Goal: Task Accomplishment & Management: Complete application form

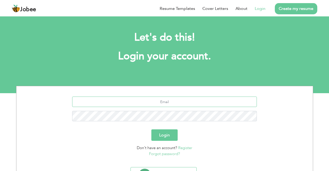
click at [186, 104] on input "text" at bounding box center [164, 102] width 185 height 10
click at [186, 104] on input "arsho" at bounding box center [164, 102] width 185 height 10
type input "[EMAIL_ADDRESS][DOMAIN_NAME]"
click at [166, 134] on button "Login" at bounding box center [164, 134] width 26 height 11
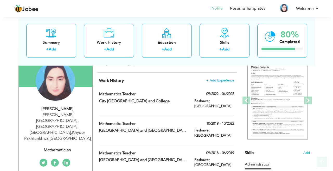
scroll to position [52, 0]
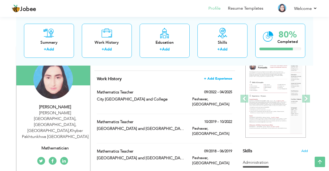
click at [223, 79] on span "+ Add Experience" at bounding box center [218, 79] width 28 height 4
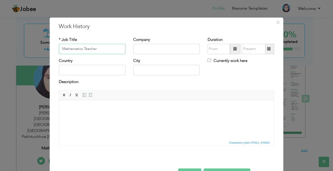
type input "Mathematics Teacher"
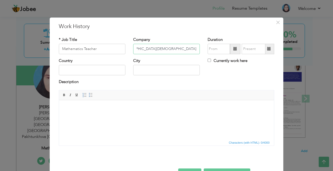
scroll to position [0, 18]
type input "[GEOGRAPHIC_DATA][DEMOGRAPHIC_DATA]"
click at [102, 69] on input "text" at bounding box center [92, 70] width 67 height 10
type input "[GEOGRAPHIC_DATA]"
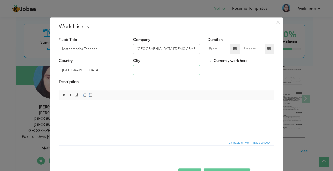
click at [139, 69] on input "text" at bounding box center [166, 70] width 67 height 10
type input "Hayatabad Peshawar"
click at [234, 50] on span at bounding box center [236, 49] width 4 height 4
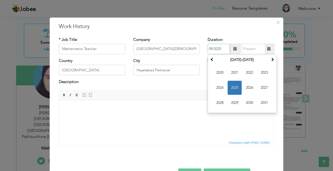
click at [230, 86] on span "2025" at bounding box center [235, 88] width 14 height 14
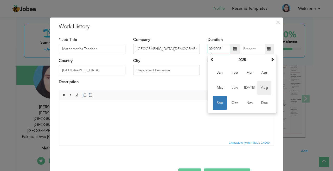
click at [263, 90] on span "Aug" at bounding box center [265, 88] width 14 height 14
type input "08/2025"
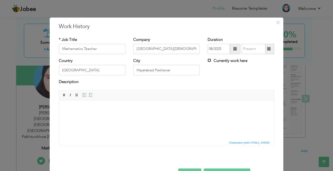
click at [208, 59] on input "Currently work here" at bounding box center [209, 60] width 3 height 3
checkbox input "true"
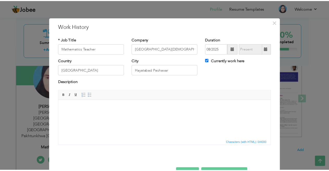
scroll to position [17, 0]
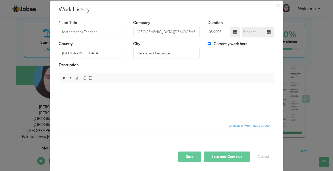
click at [218, 159] on button "Save and Continue" at bounding box center [227, 157] width 47 height 10
checkbox input "false"
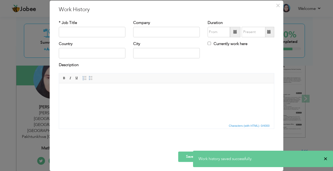
click at [326, 157] on span "×" at bounding box center [326, 158] width 4 height 5
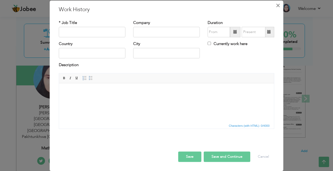
click at [276, 7] on span "×" at bounding box center [278, 5] width 4 height 9
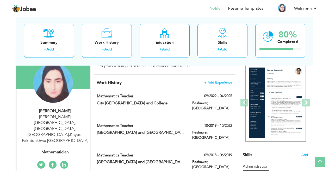
scroll to position [0, 0]
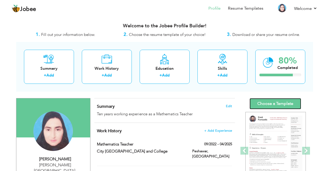
click at [285, 104] on link "Choose a Template" at bounding box center [275, 103] width 52 height 11
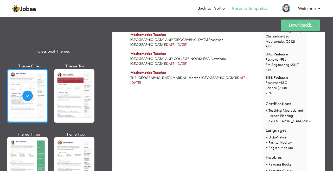
scroll to position [170, 0]
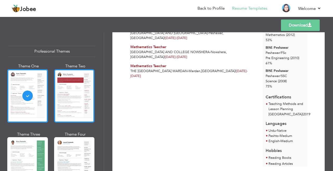
click at [66, 83] on div at bounding box center [74, 95] width 41 height 53
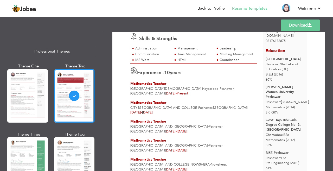
scroll to position [0, 0]
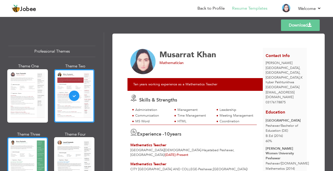
click at [24, 150] on div at bounding box center [27, 163] width 41 height 53
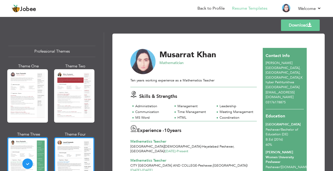
click at [72, 160] on div at bounding box center [74, 163] width 41 height 53
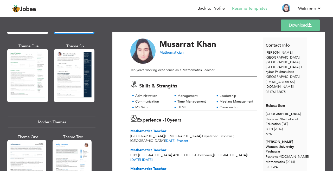
scroll to position [187, 0]
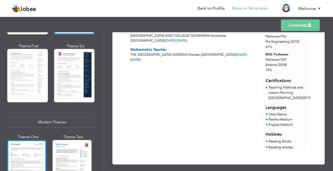
click at [31, 153] on div at bounding box center [26, 166] width 39 height 52
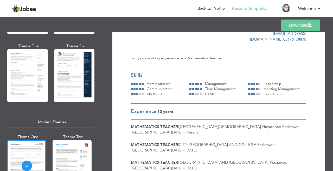
scroll to position [38, 0]
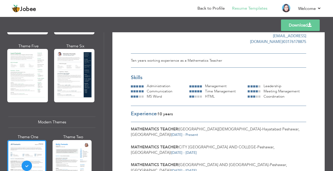
drag, startPoint x: 102, startPoint y: 62, endPoint x: 102, endPoint y: 69, distance: 6.5
click at [102, 69] on div "Professional Themes Theme One Theme Two Theme Three Theme Six" at bounding box center [52, 101] width 104 height 139
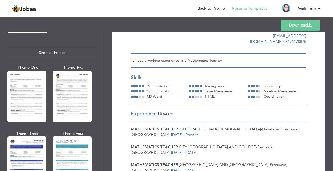
scroll to position [923, 0]
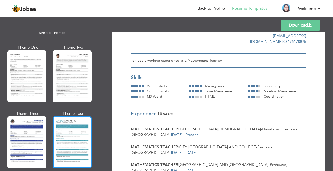
click at [61, 136] on div at bounding box center [72, 142] width 39 height 52
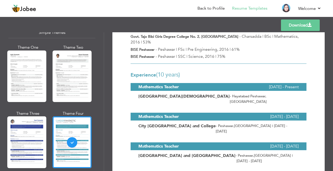
scroll to position [0, 0]
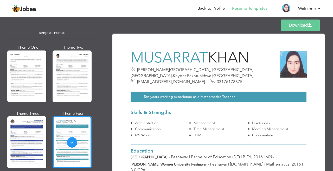
click at [296, 26] on link "Download" at bounding box center [300, 25] width 39 height 11
